Goal: Book appointment/travel/reservation

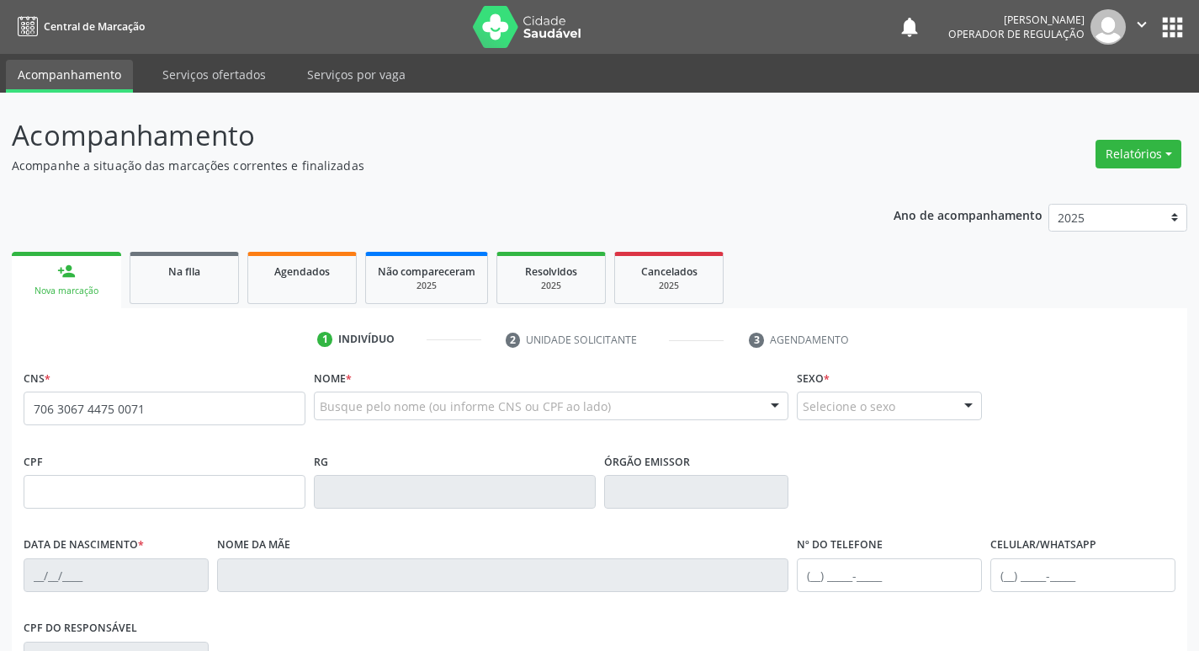
type input "706 3067 4475 0071"
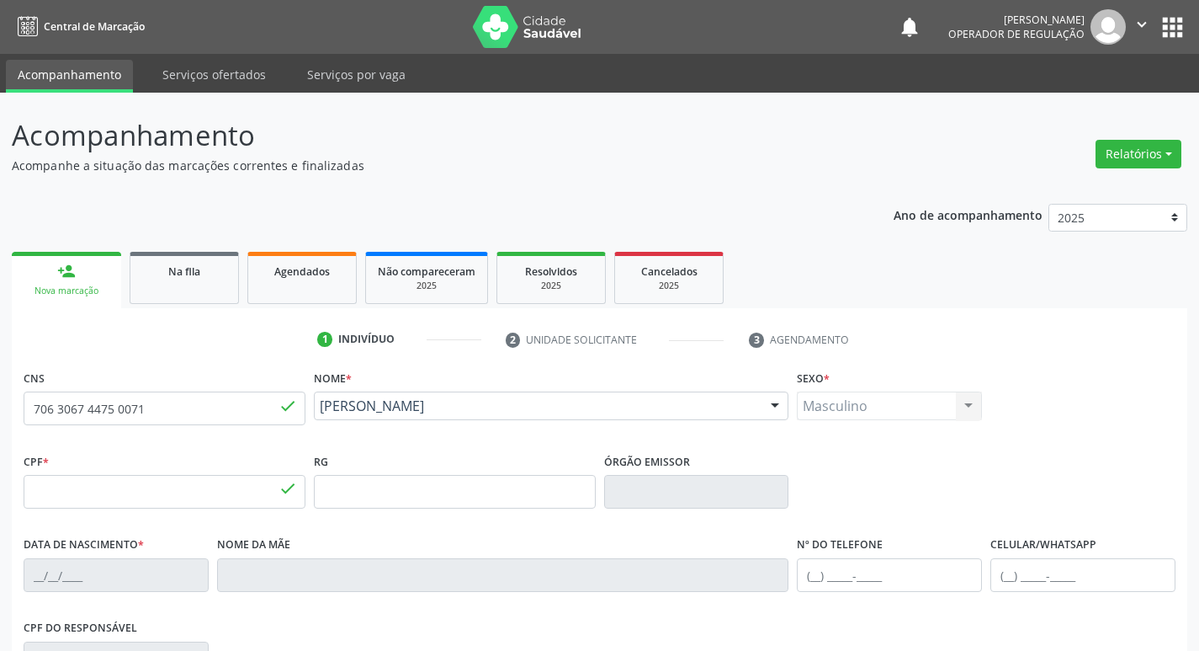
type input "029.388.294-00"
type input "[DATE]"
type input "Lucidalva [PERSON_NAME]"
type input "[PHONE_NUMBER]"
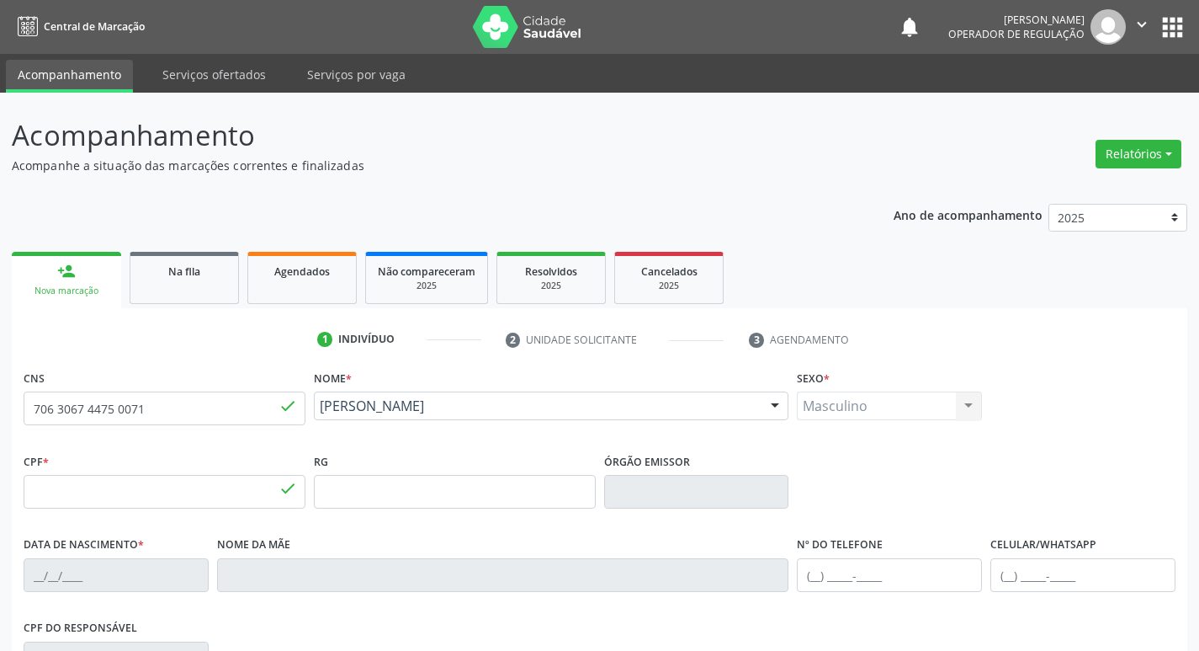
type input "423.865.604-06"
type input "9"
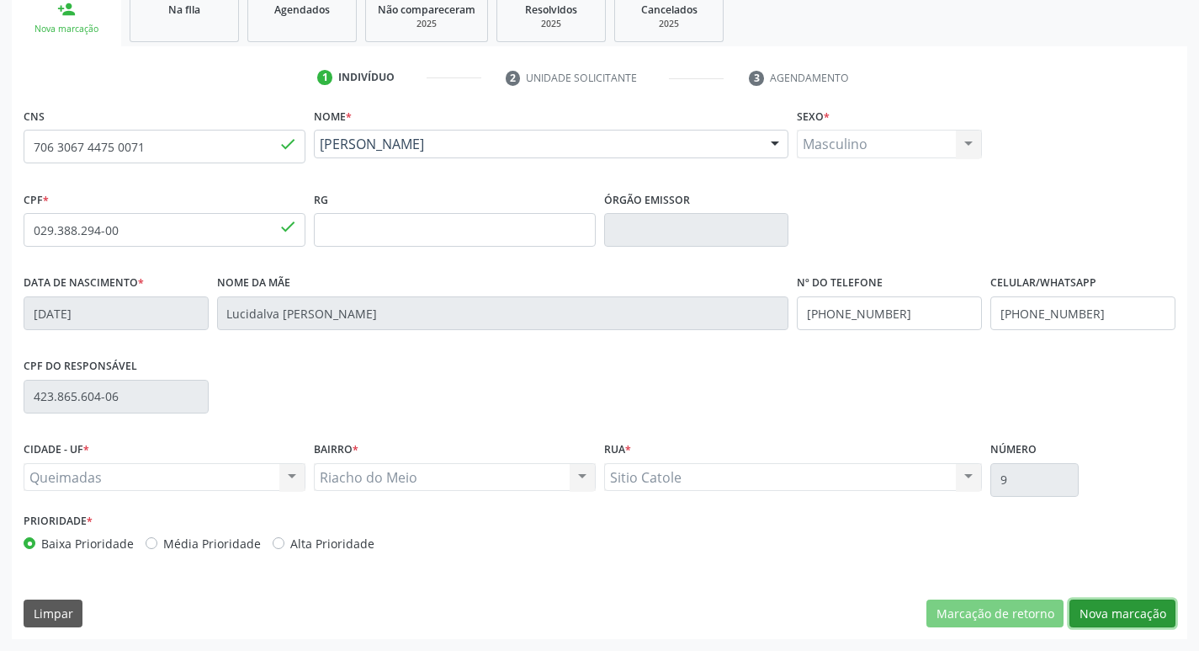
click at [1092, 614] on button "Nova marcação" at bounding box center [1123, 613] width 106 height 29
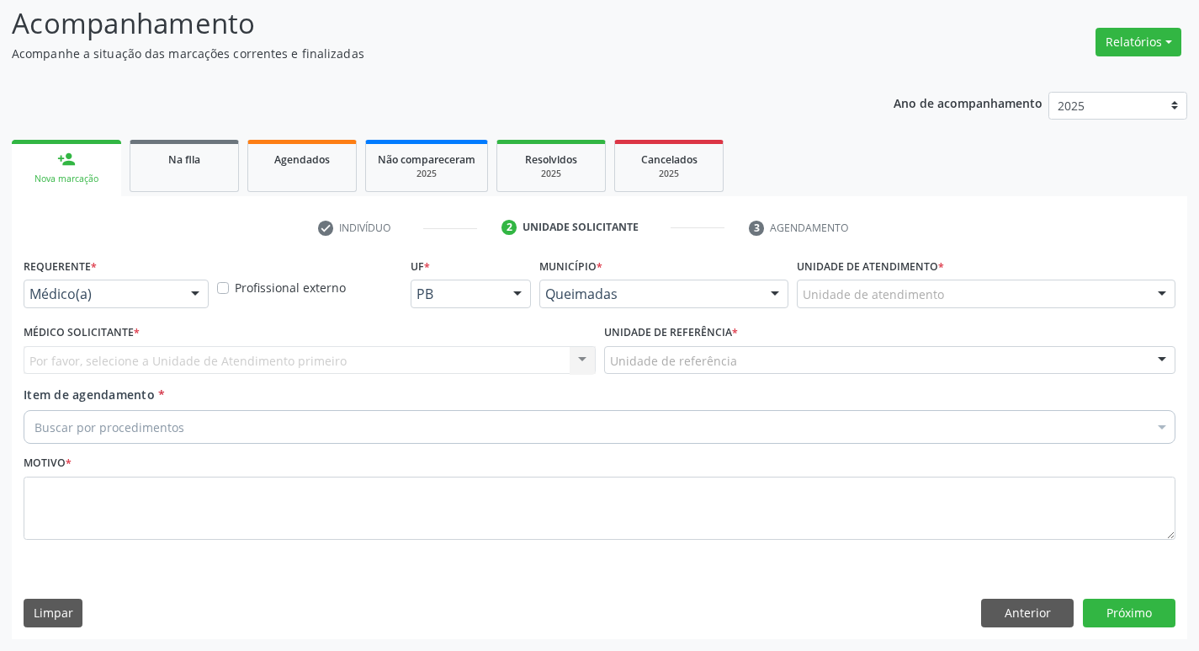
scroll to position [112, 0]
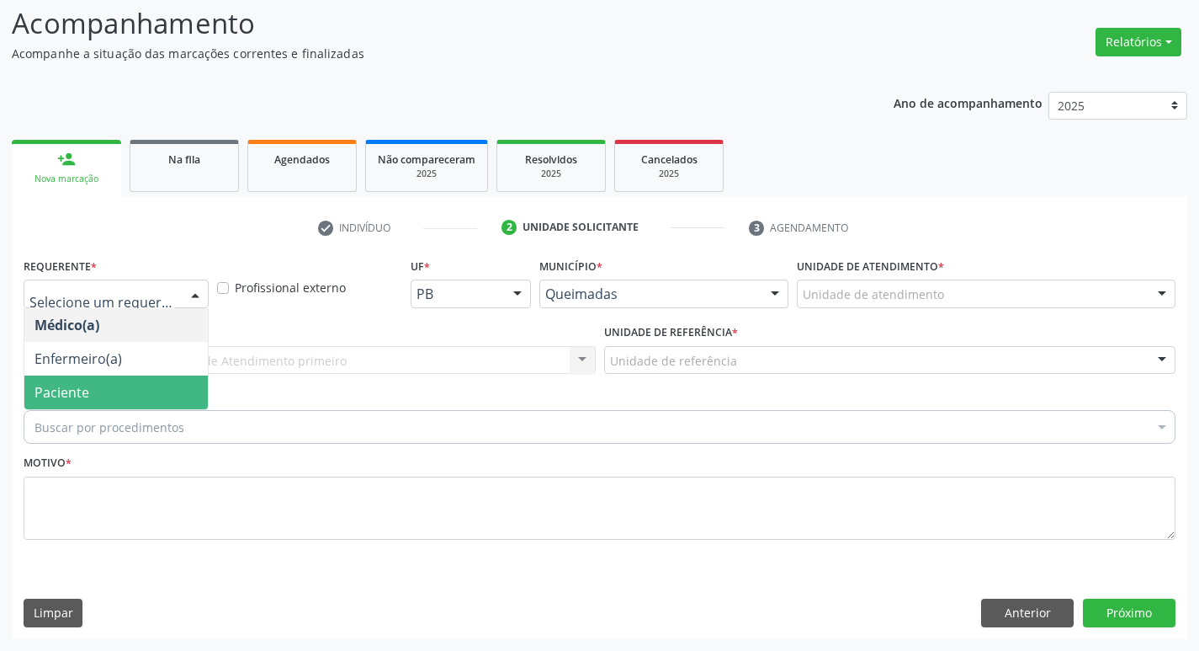
drag, startPoint x: 93, startPoint y: 376, endPoint x: 120, endPoint y: 369, distance: 26.9
click at [94, 376] on span "Paciente" at bounding box center [115, 392] width 183 height 34
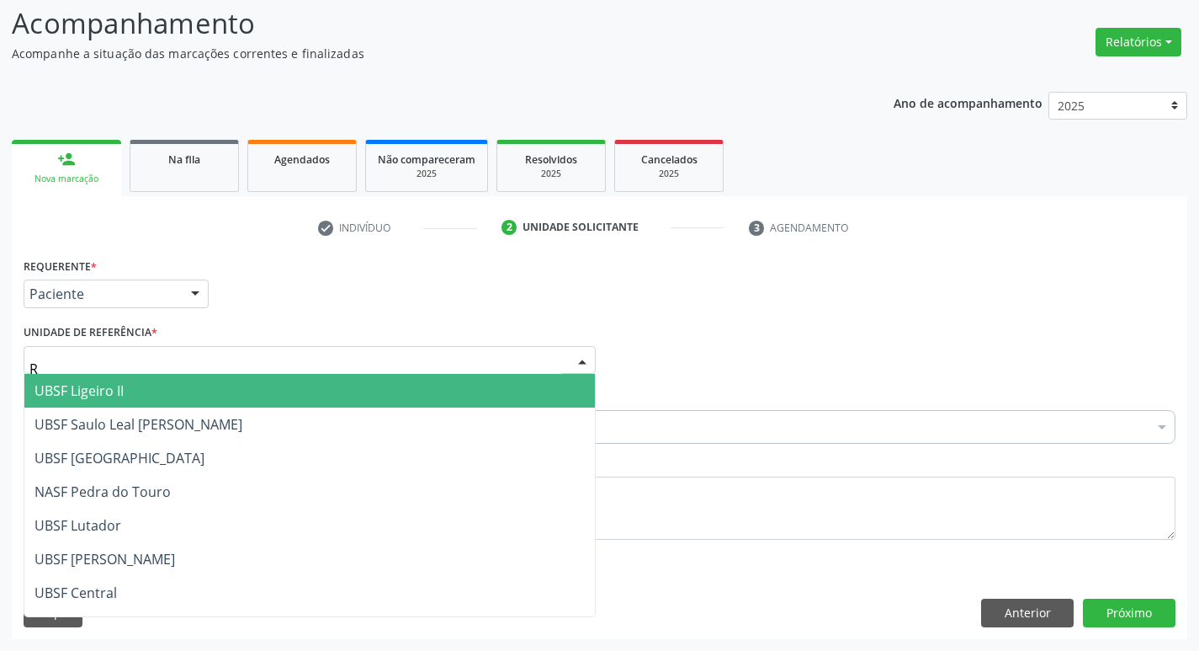
type input "RI"
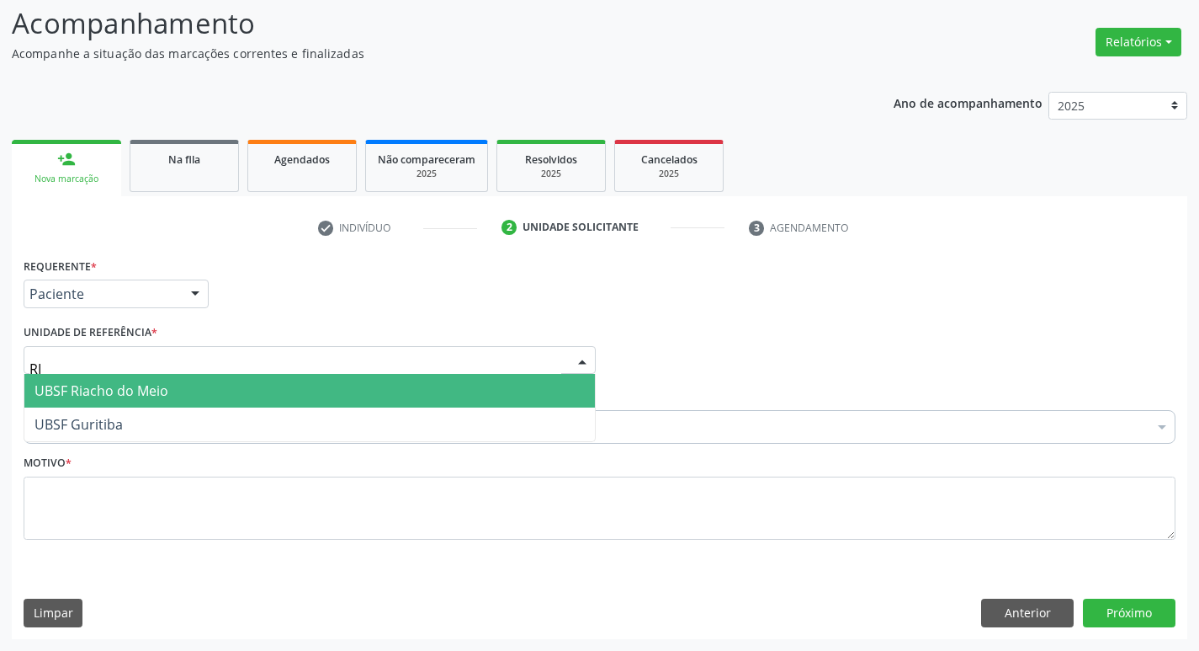
click at [130, 397] on span "UBSF Riacho do Meio" at bounding box center [102, 390] width 134 height 19
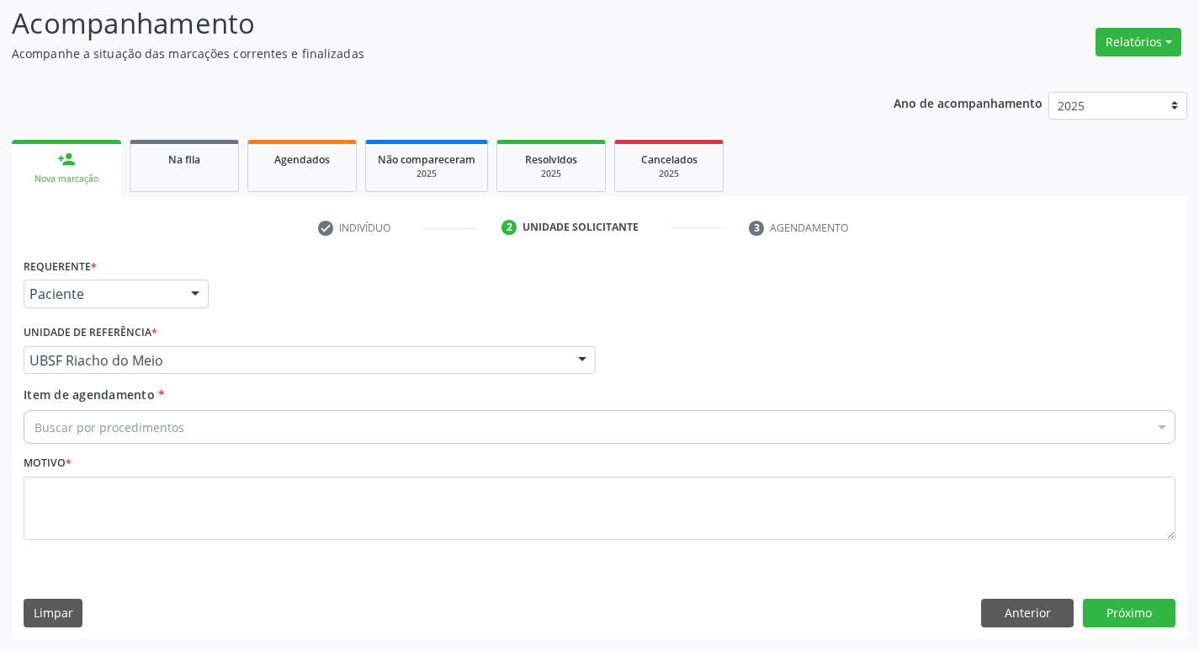
click at [113, 414] on div "Buscar por procedimentos" at bounding box center [600, 427] width 1152 height 34
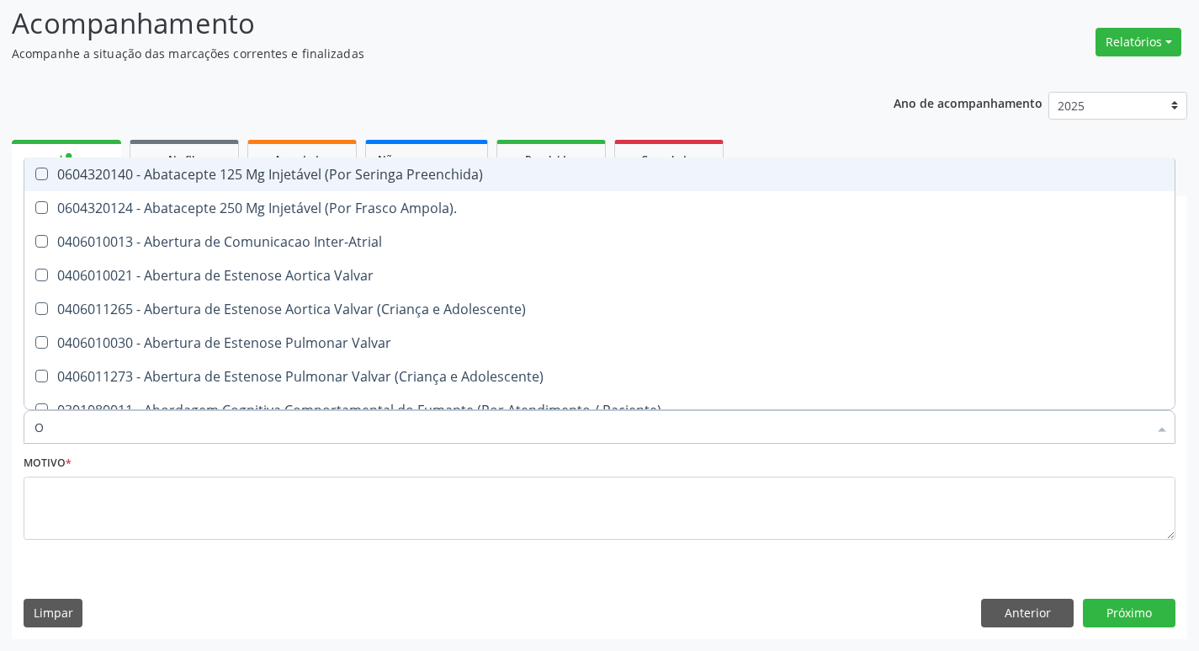
type input "ORTOPEDISTA"
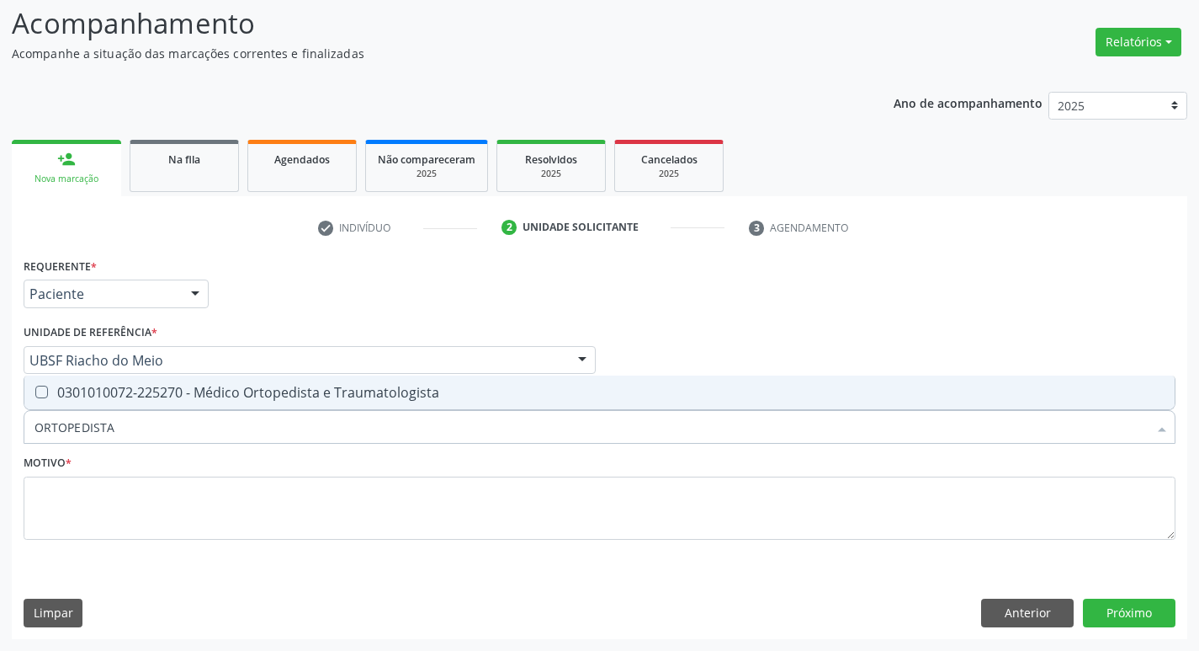
click at [155, 392] on div "0301010072-225270 - Médico Ortopedista e Traumatologista" at bounding box center [600, 391] width 1130 height 13
checkbox Traumatologista "true"
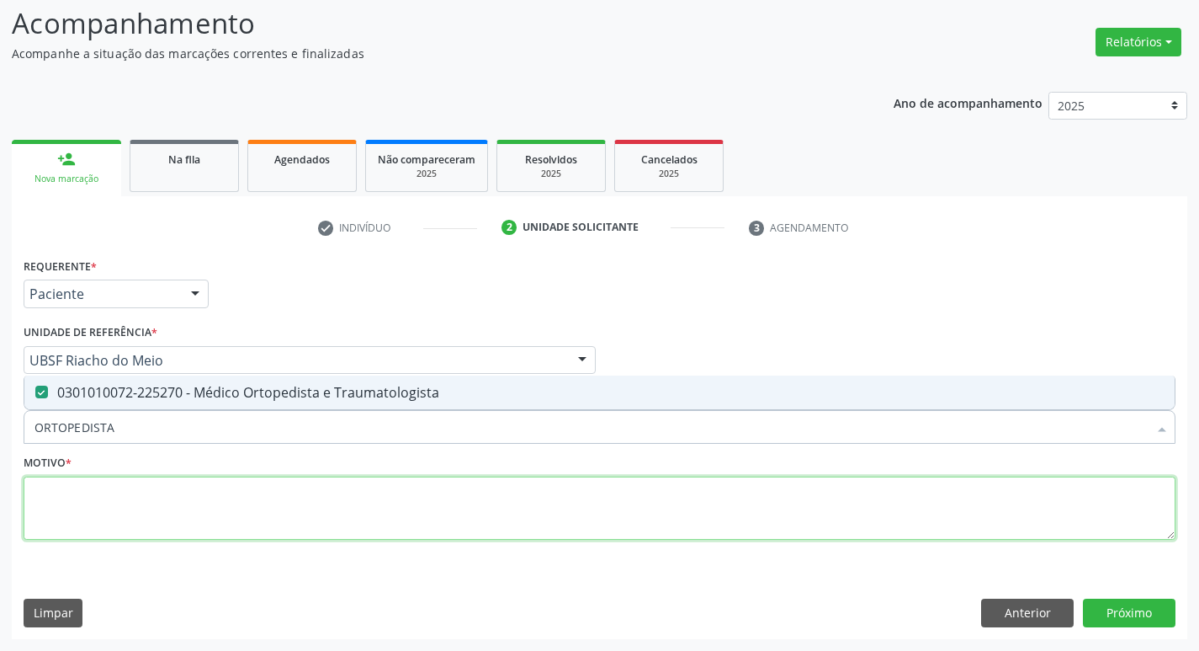
click at [128, 483] on textarea at bounding box center [600, 508] width 1152 height 64
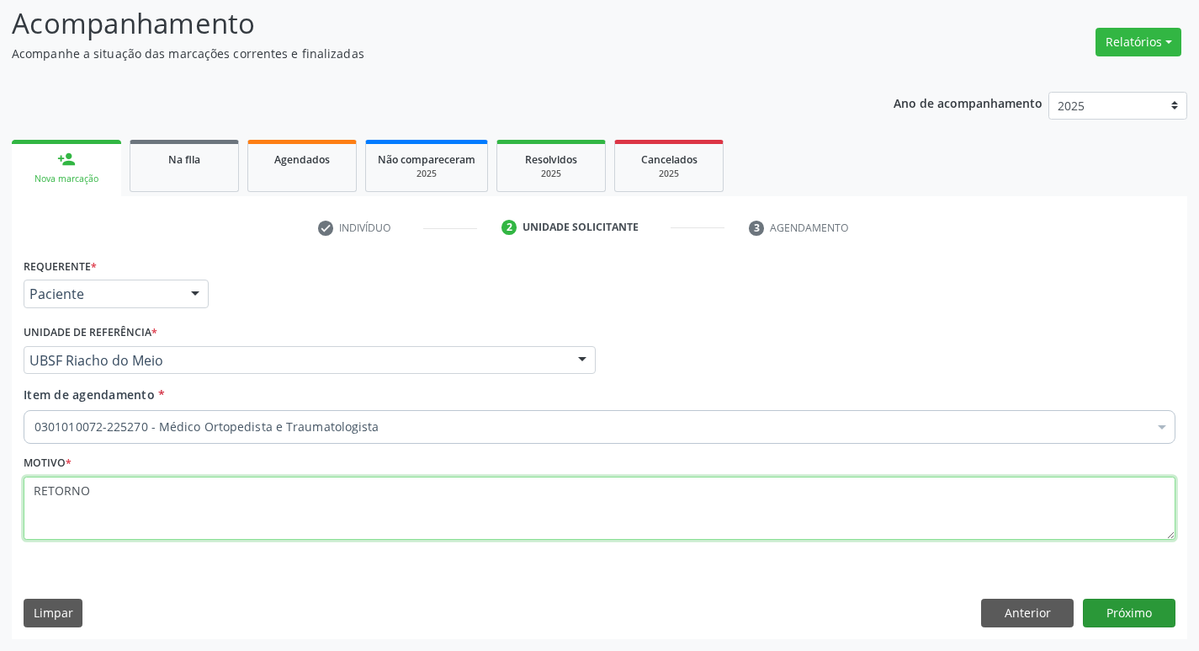
type textarea "RETORNO"
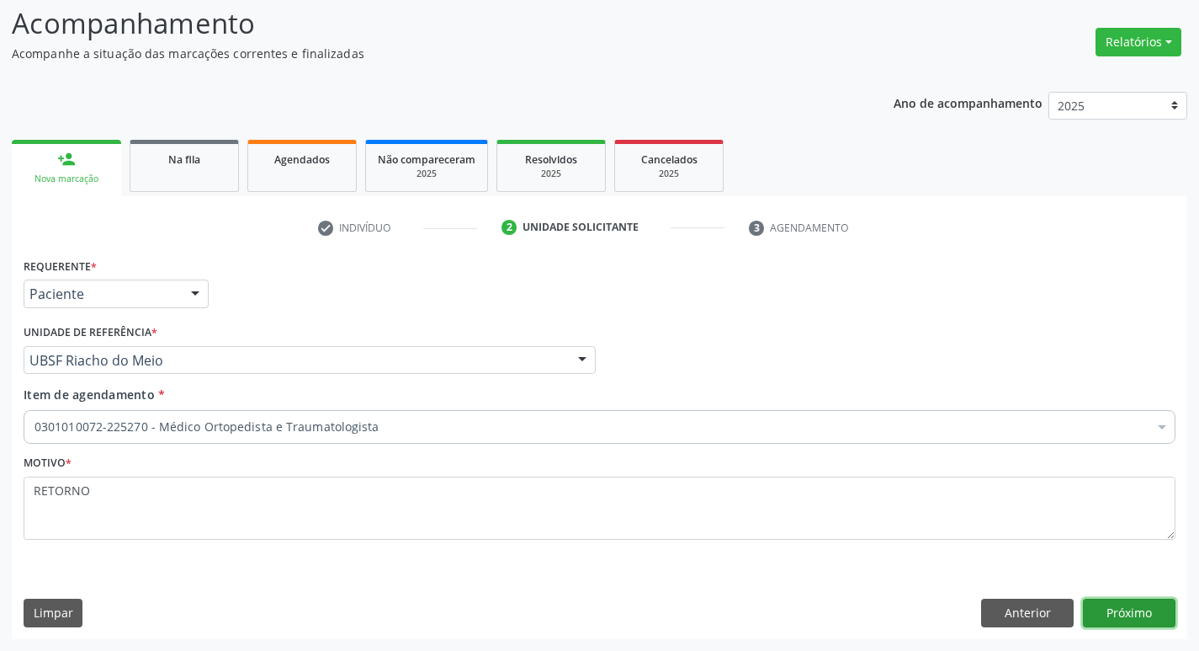
click at [1108, 601] on button "Próximo" at bounding box center [1129, 612] width 93 height 29
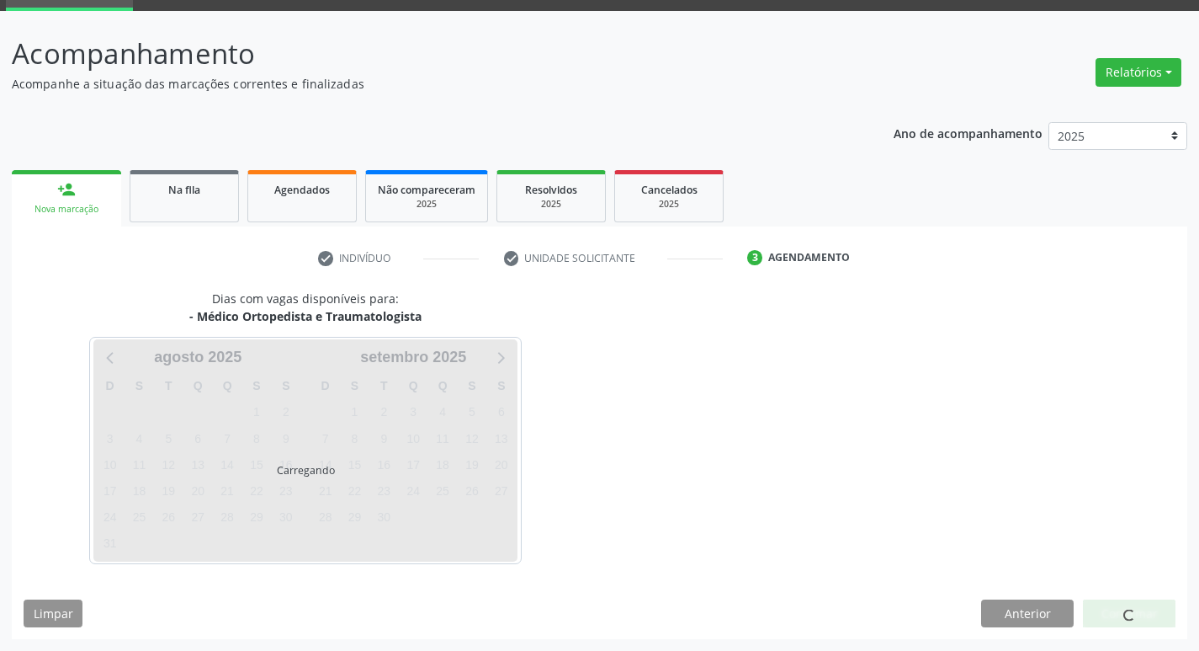
scroll to position [82, 0]
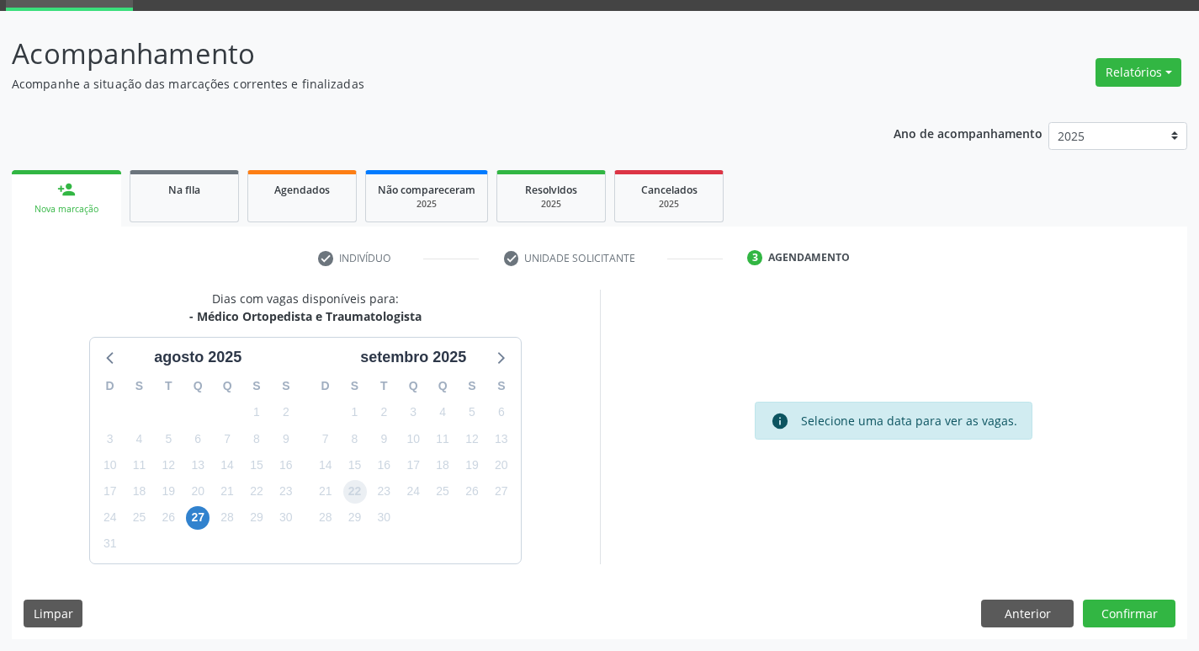
click at [349, 493] on span "22" at bounding box center [355, 492] width 24 height 24
click at [1113, 610] on button "Confirmar" at bounding box center [1129, 613] width 93 height 29
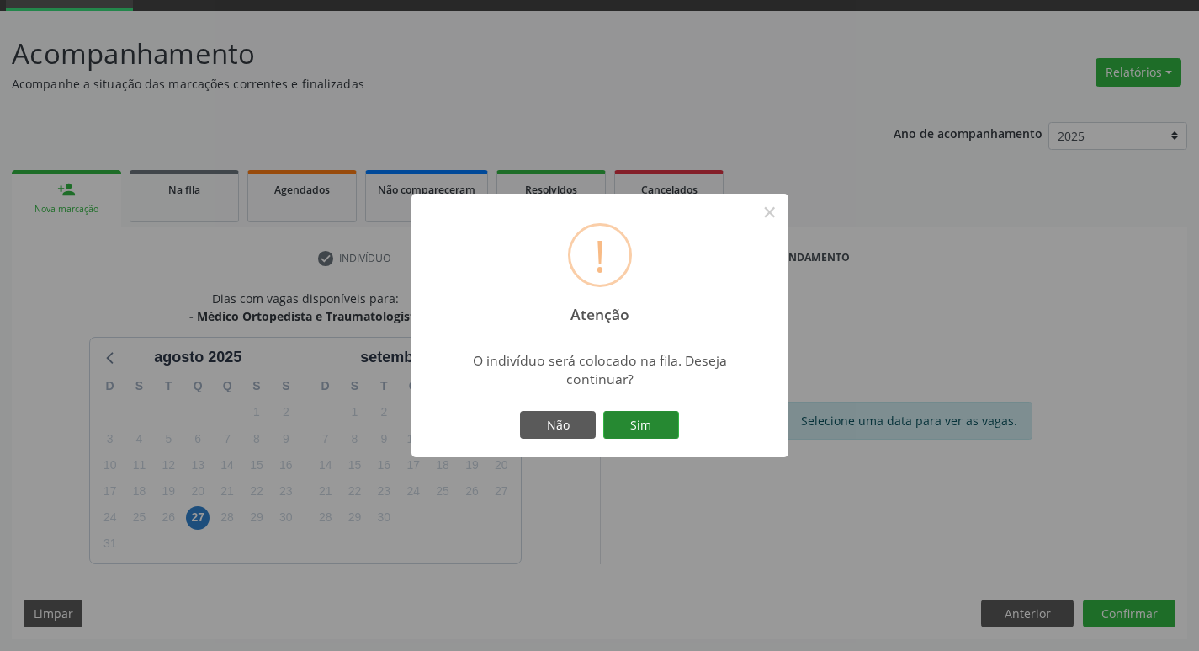
click at [622, 430] on button "Sim" at bounding box center [641, 425] width 76 height 29
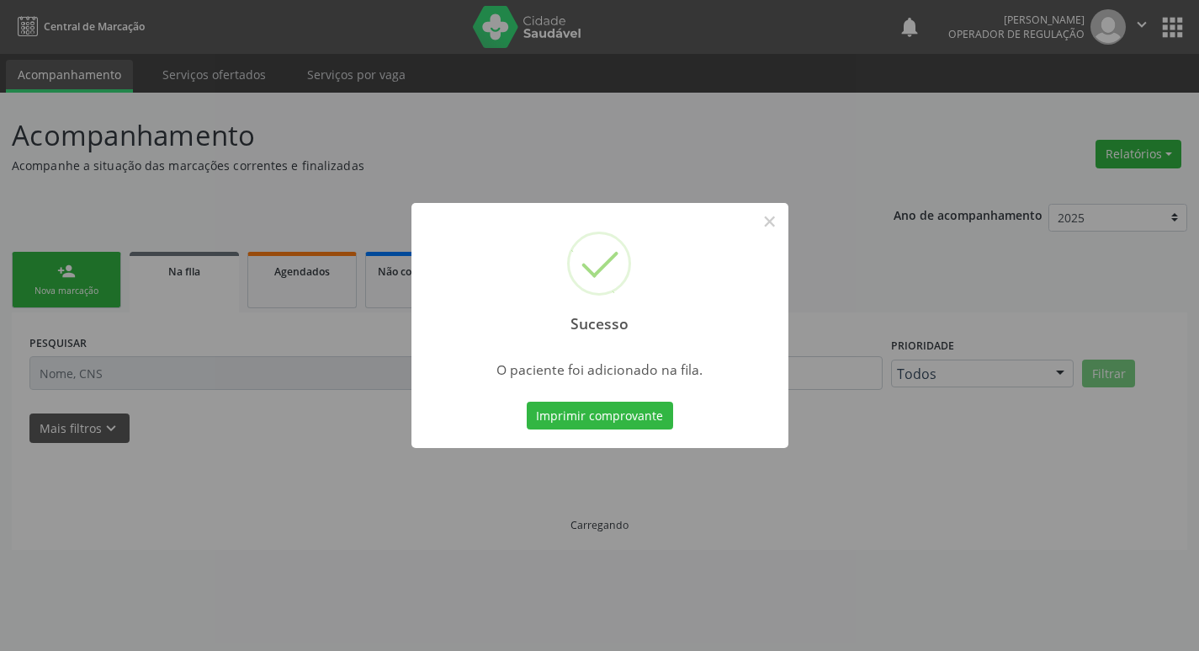
scroll to position [0, 0]
